Goal: Transaction & Acquisition: Purchase product/service

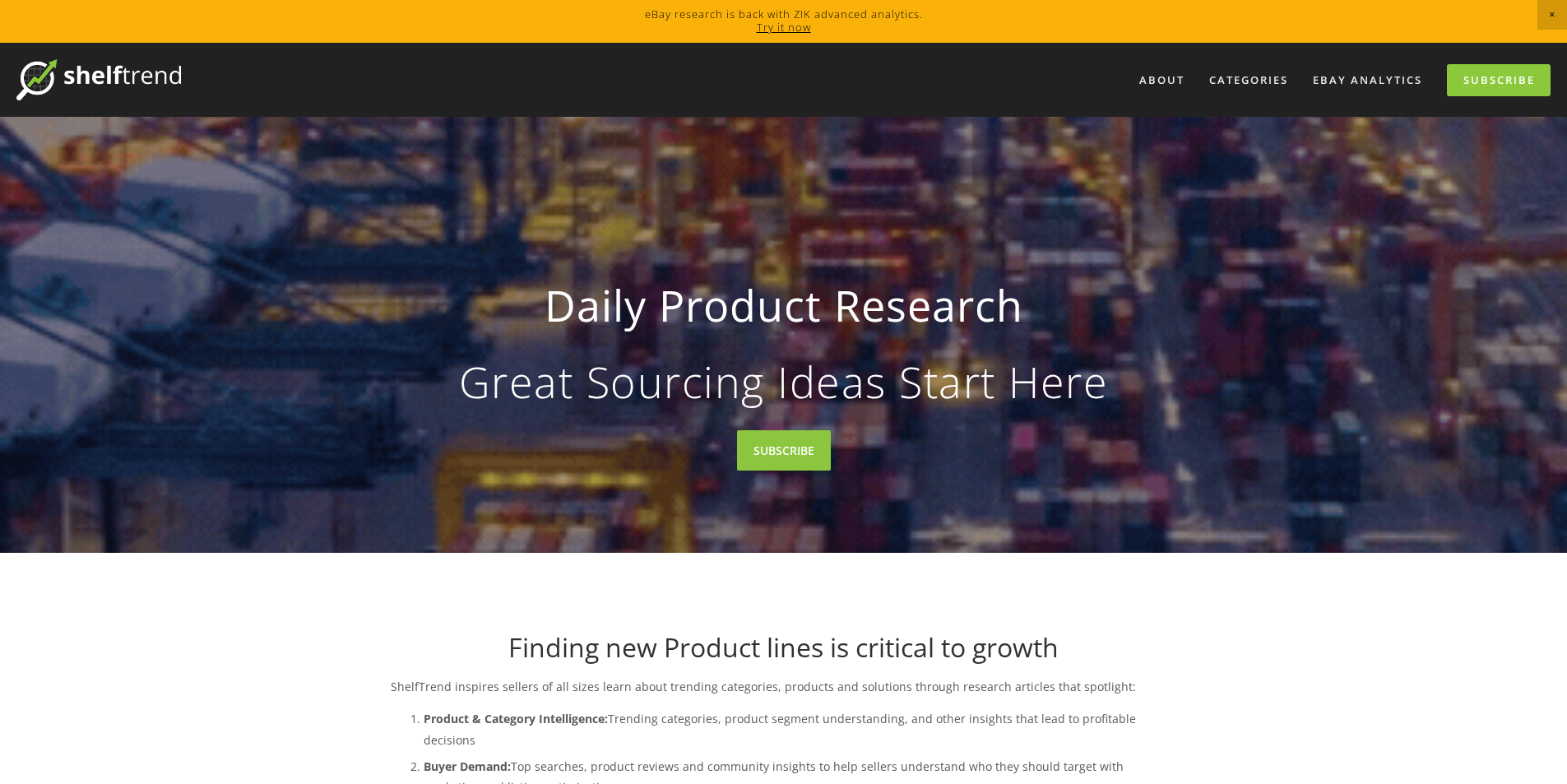
click at [777, 26] on link "Try it now" at bounding box center [784, 27] width 54 height 15
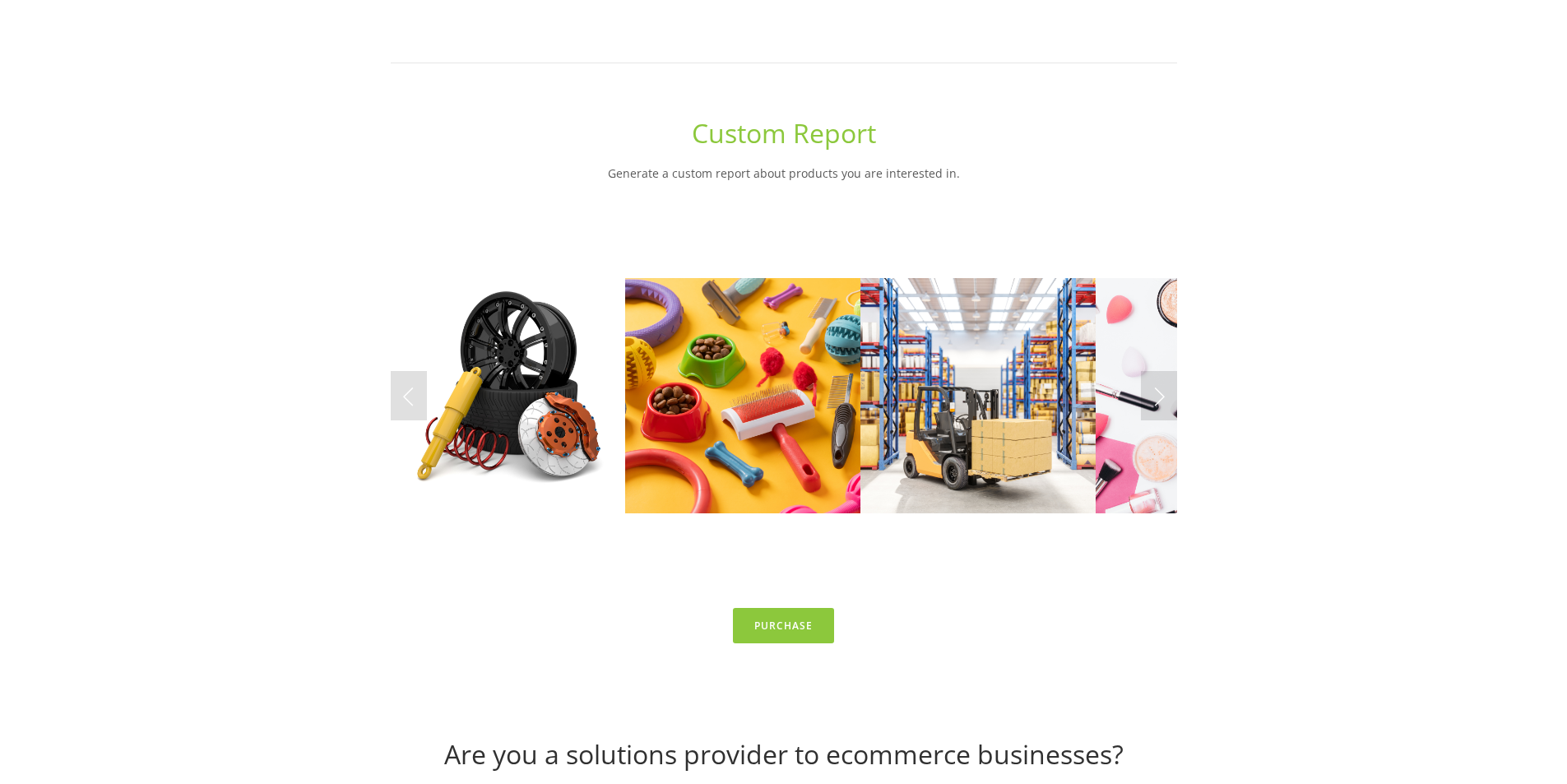
scroll to position [6452, 0]
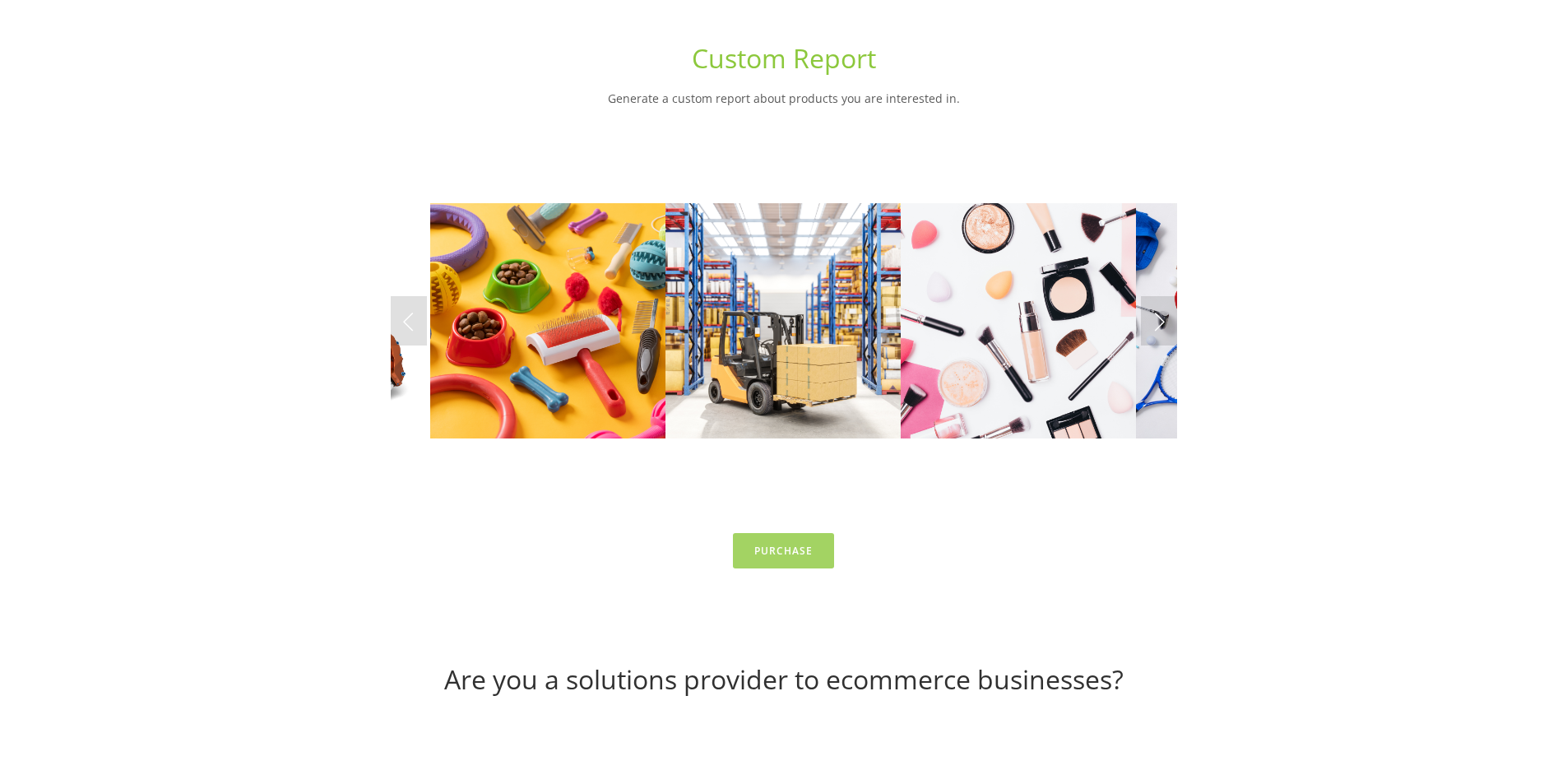
click at [778, 533] on link "Purchase" at bounding box center [784, 550] width 101 height 35
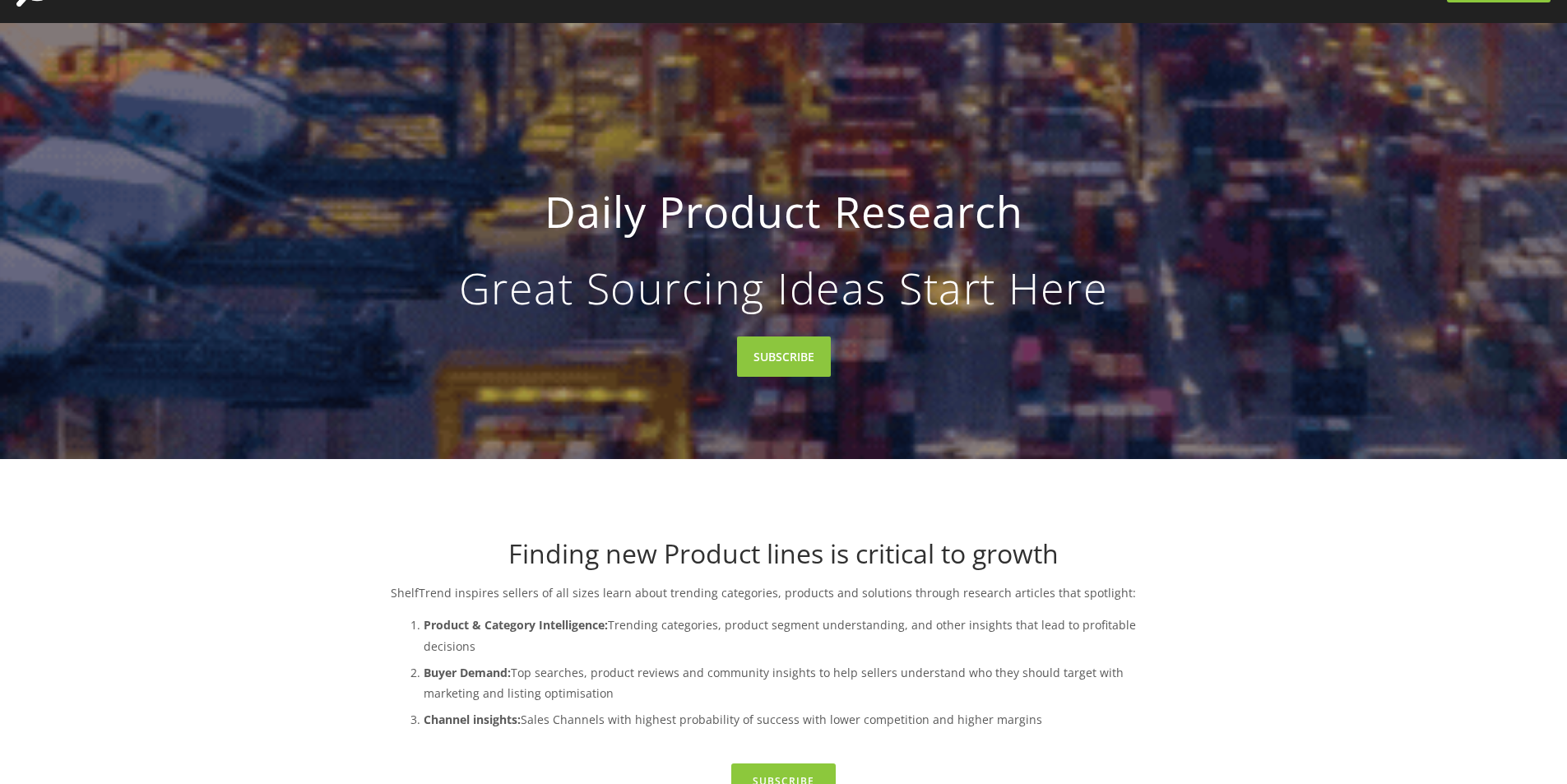
scroll to position [0, 0]
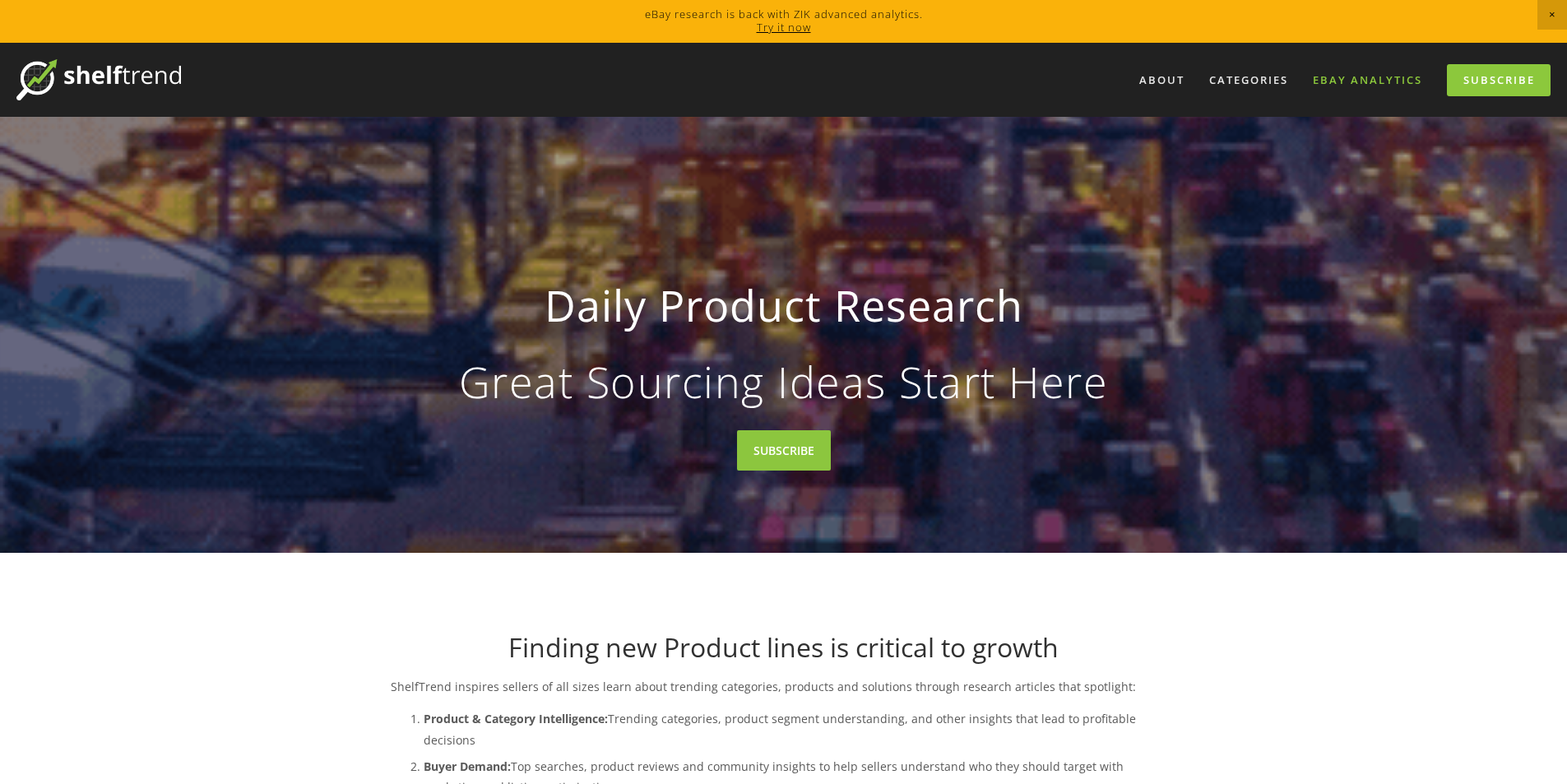
click at [1383, 76] on link "eBay Analytics" at bounding box center [1367, 81] width 131 height 27
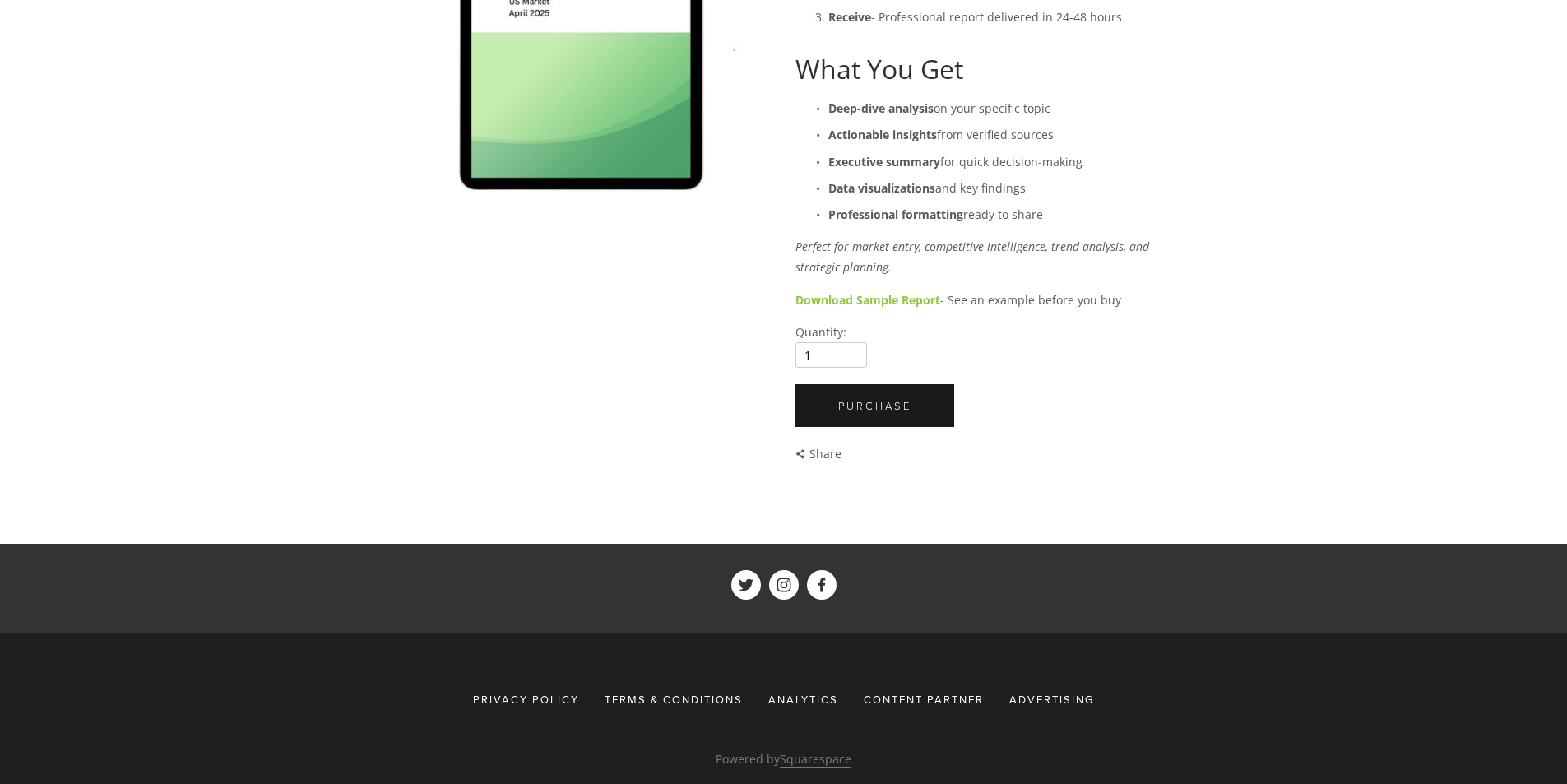
scroll to position [411, 0]
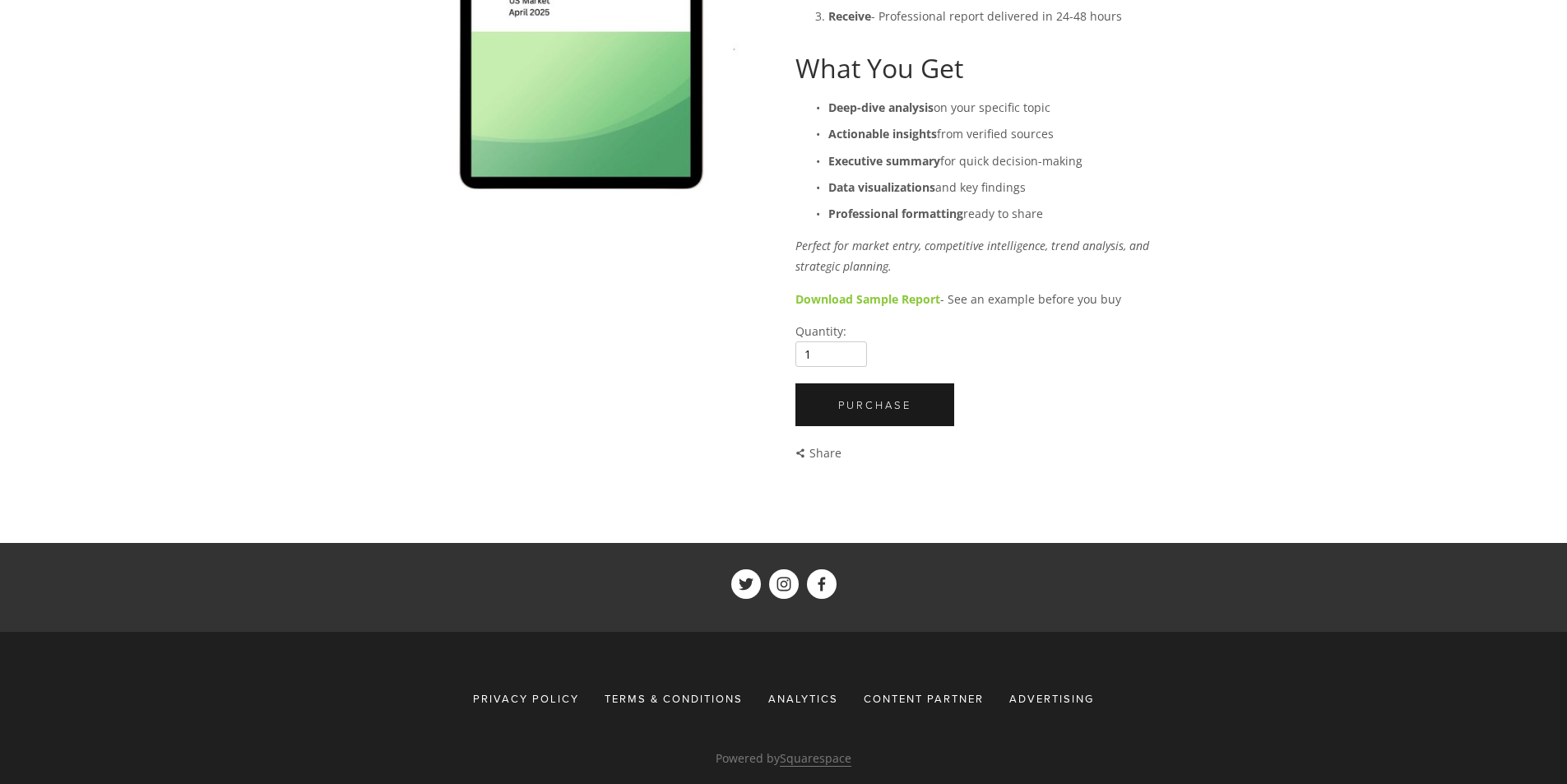
drag, startPoint x: 786, startPoint y: 384, endPoint x: 804, endPoint y: 378, distance: 19.0
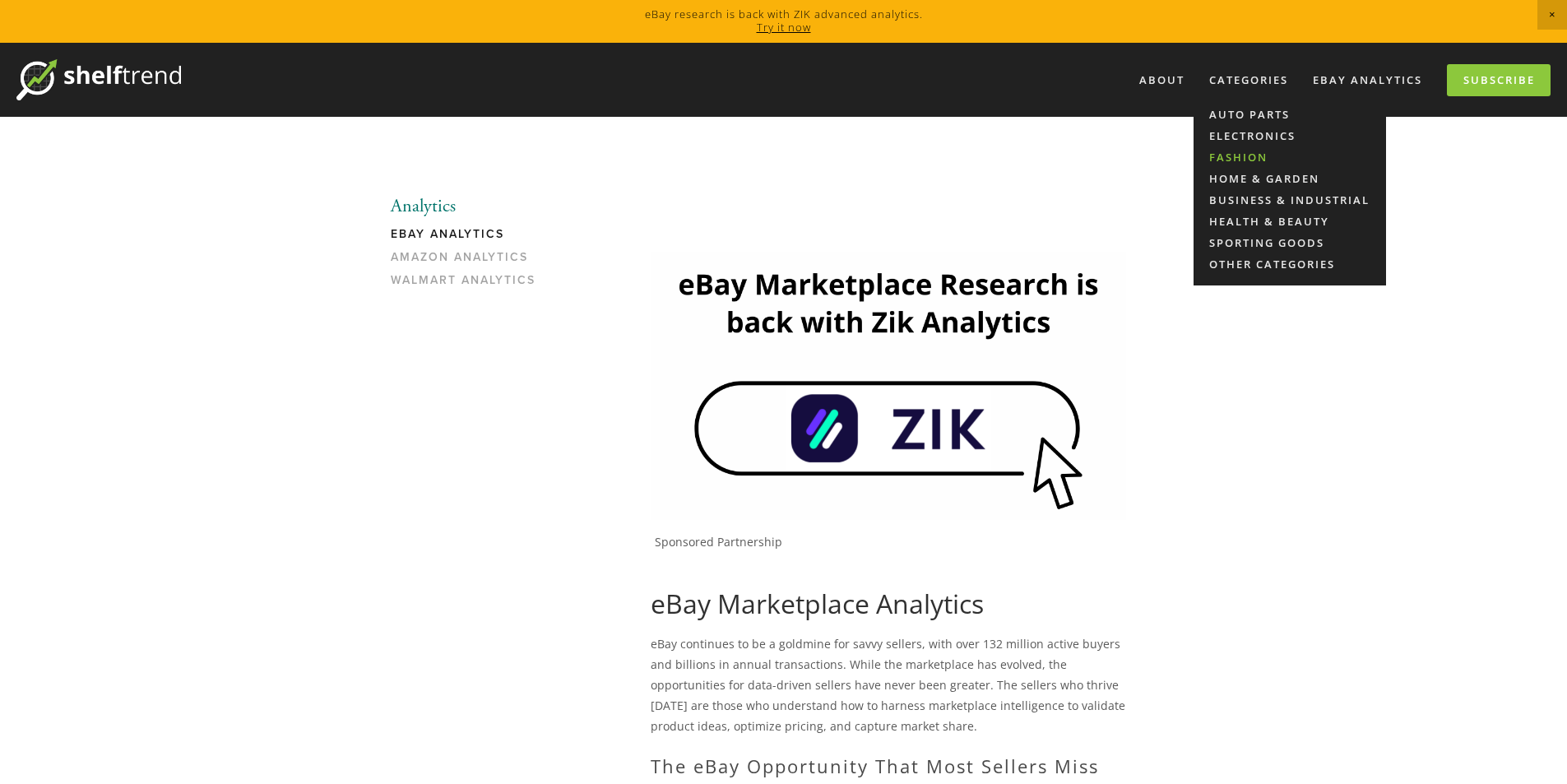
click at [1238, 154] on link "Fashion" at bounding box center [1290, 157] width 193 height 21
